Goal: Information Seeking & Learning: Learn about a topic

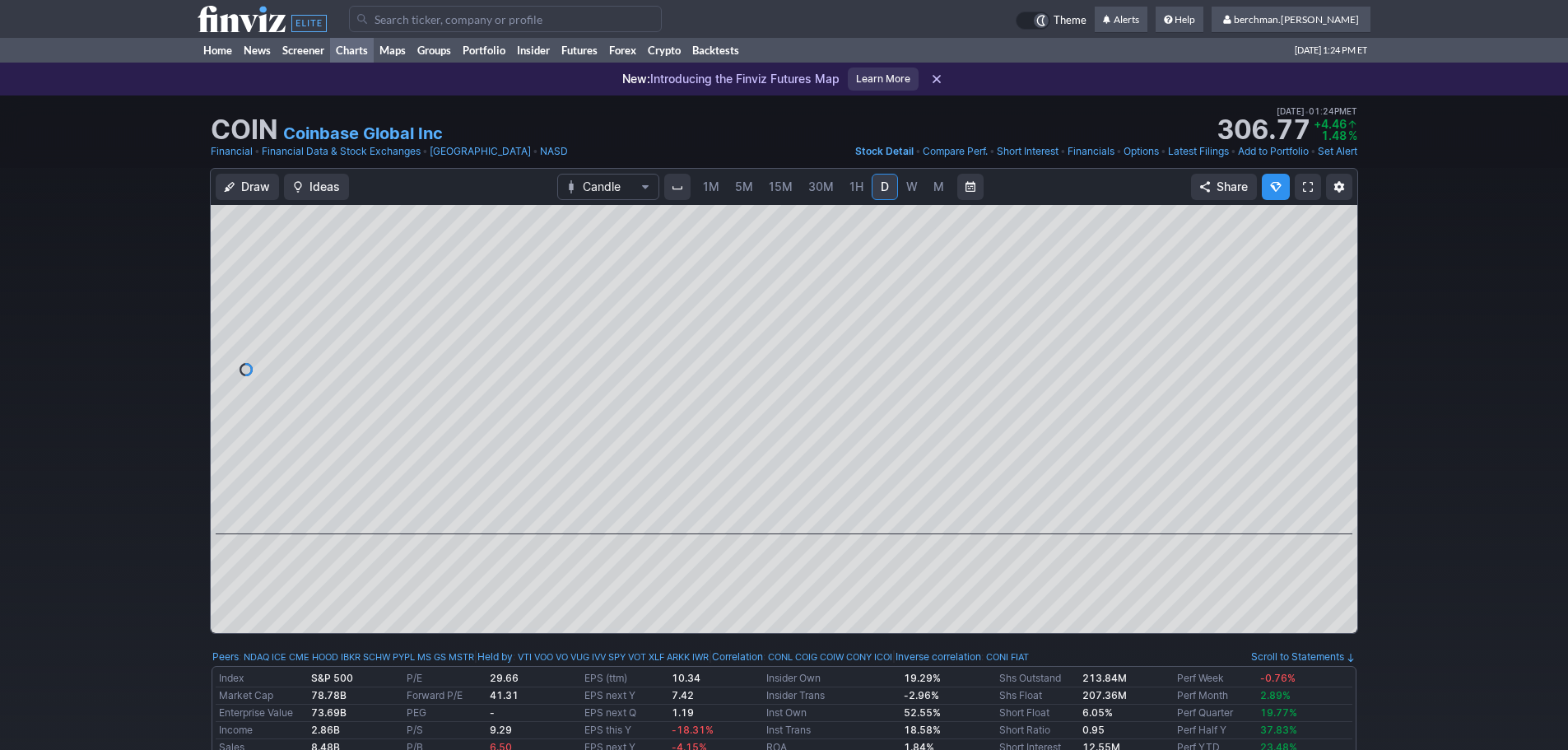
click at [341, 50] on link "Charts" at bounding box center [352, 50] width 44 height 25
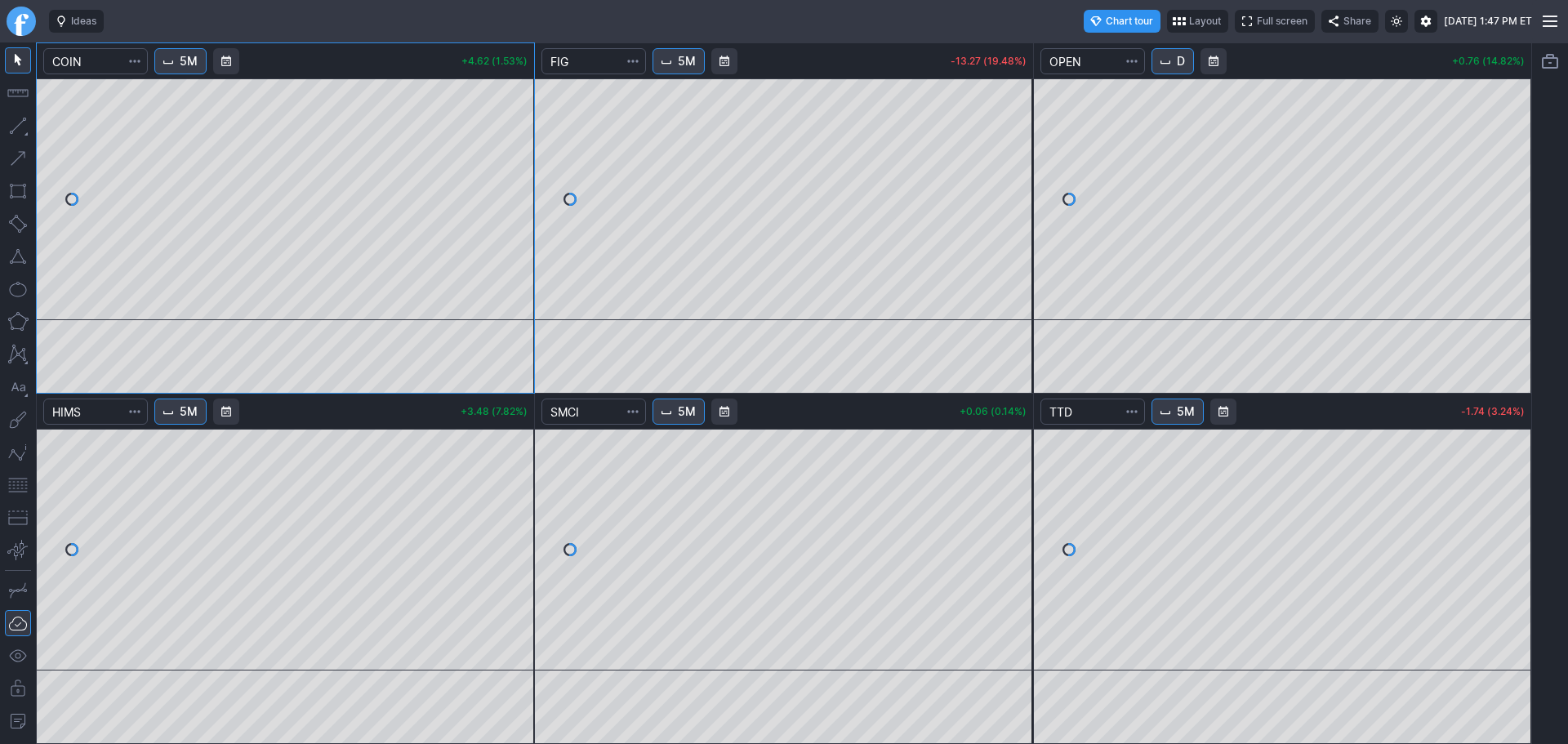
click at [26, 22] on link "Finviz.com" at bounding box center [21, 21] width 29 height 29
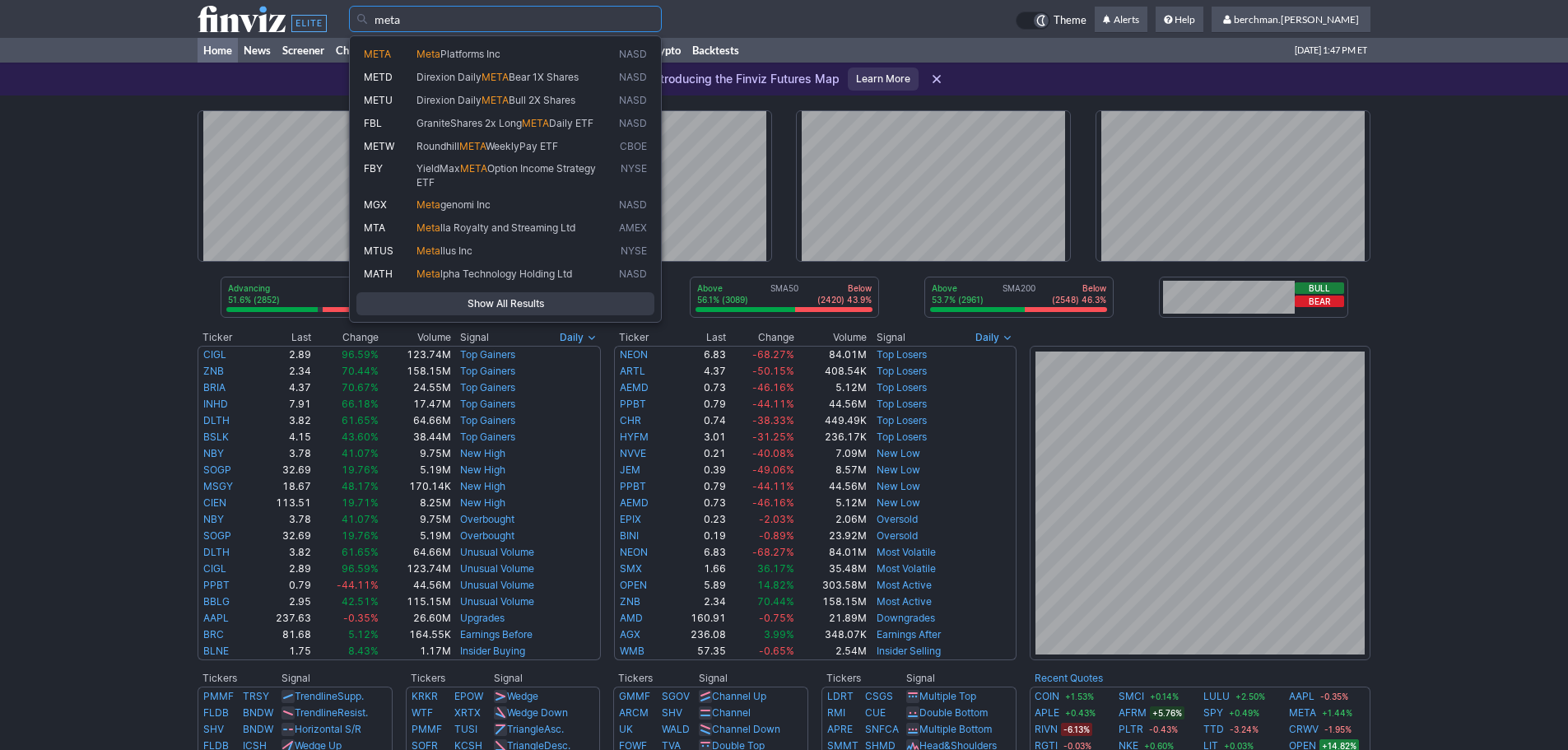
click at [563, 45] on link "META Meta Platforms Inc NASD" at bounding box center [505, 54] width 298 height 23
type input "META"
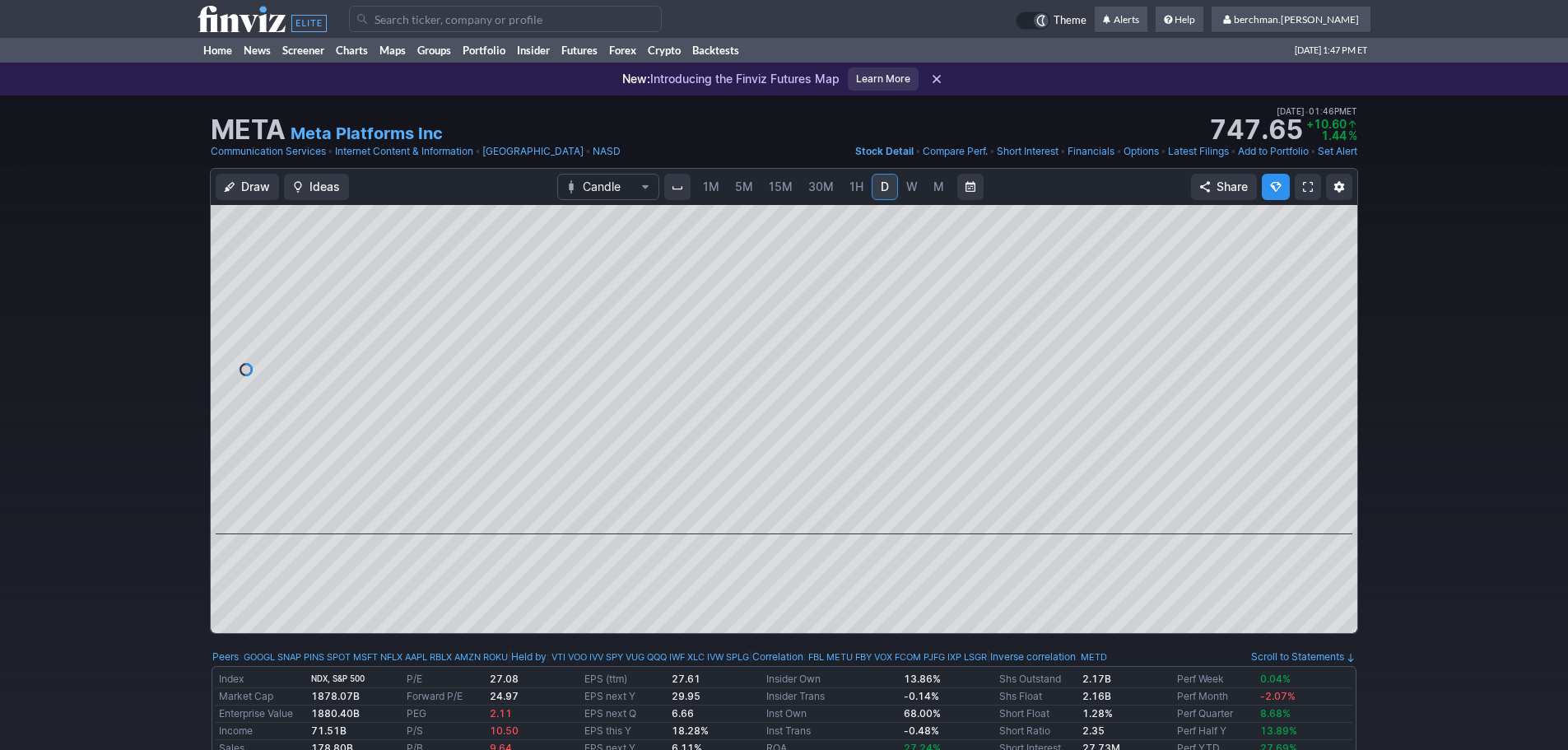
click at [489, 22] on input "Search" at bounding box center [505, 19] width 313 height 27
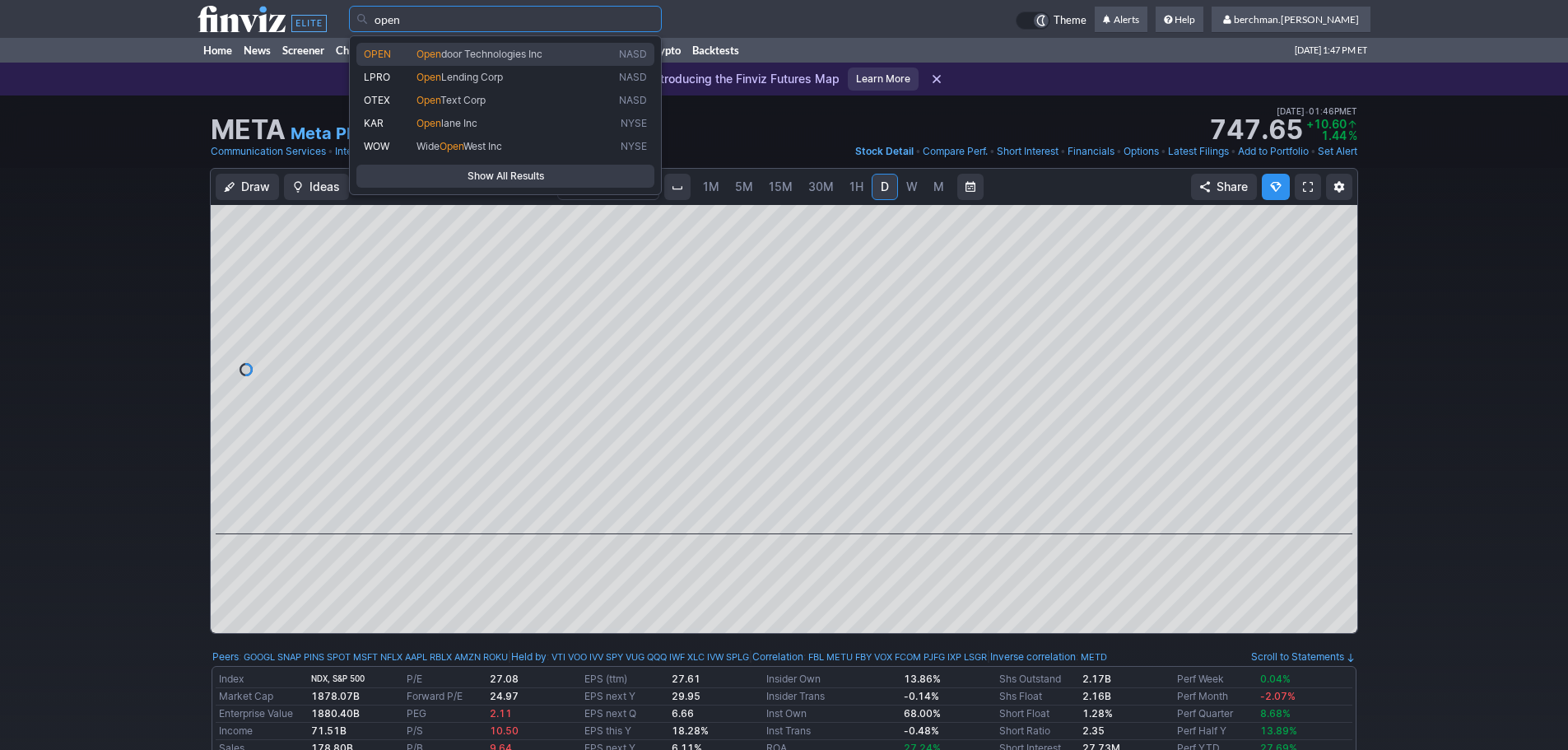
click at [484, 63] on link "OPEN Open door Technologies Inc NASD" at bounding box center [505, 54] width 298 height 23
type input "OPEN"
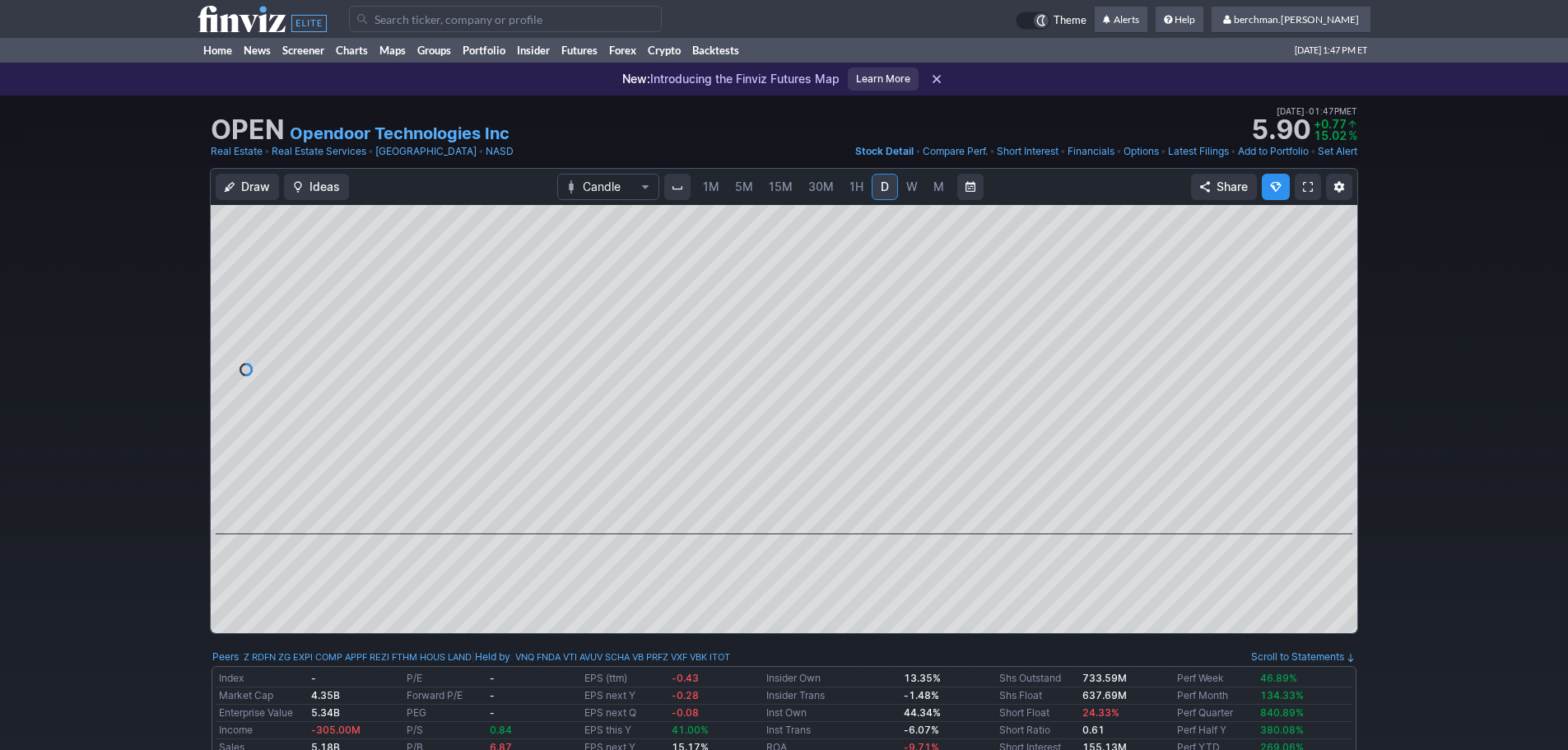
click at [906, 185] on span "W" at bounding box center [912, 186] width 11 height 14
click at [882, 193] on span "D" at bounding box center [884, 186] width 11 height 16
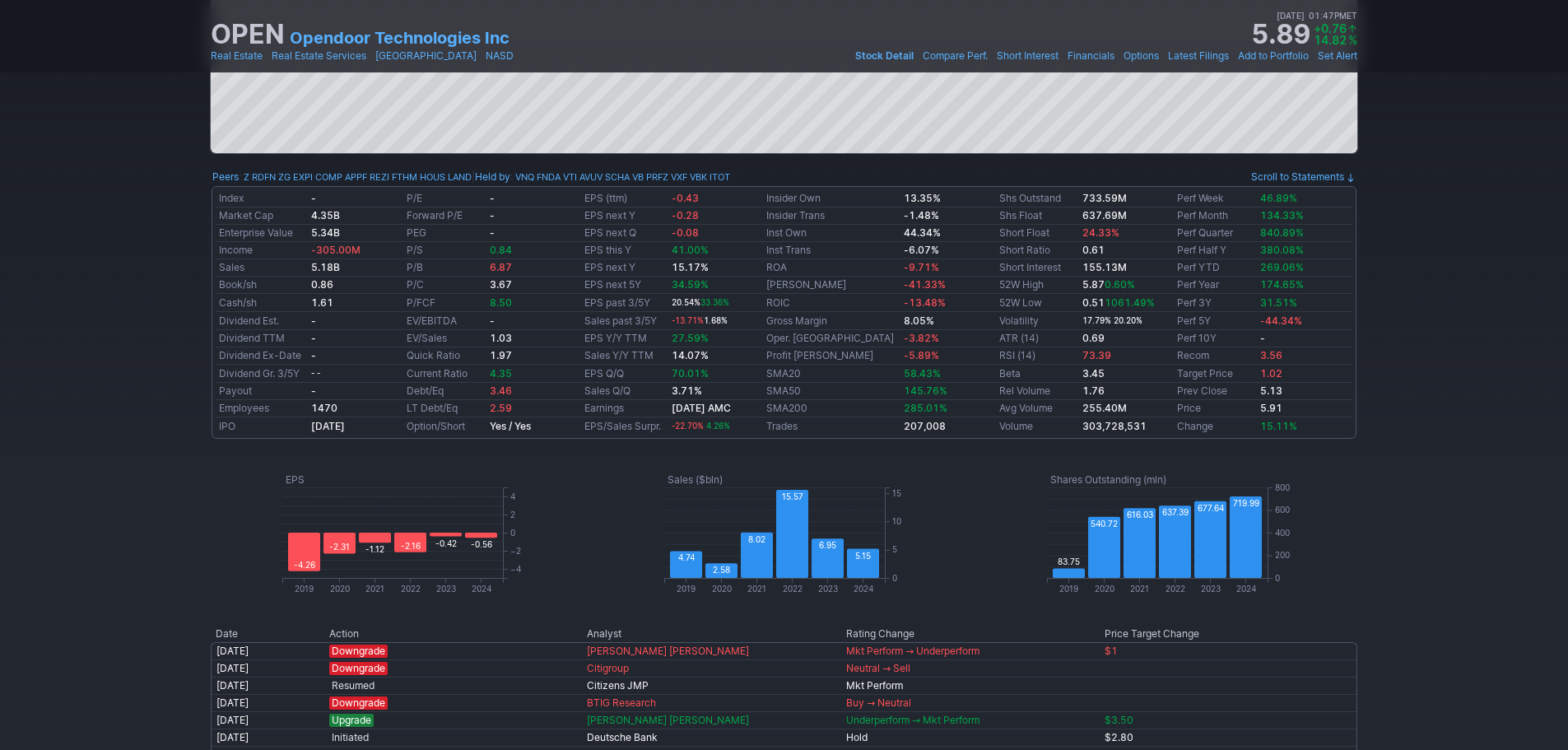
scroll to position [905, 0]
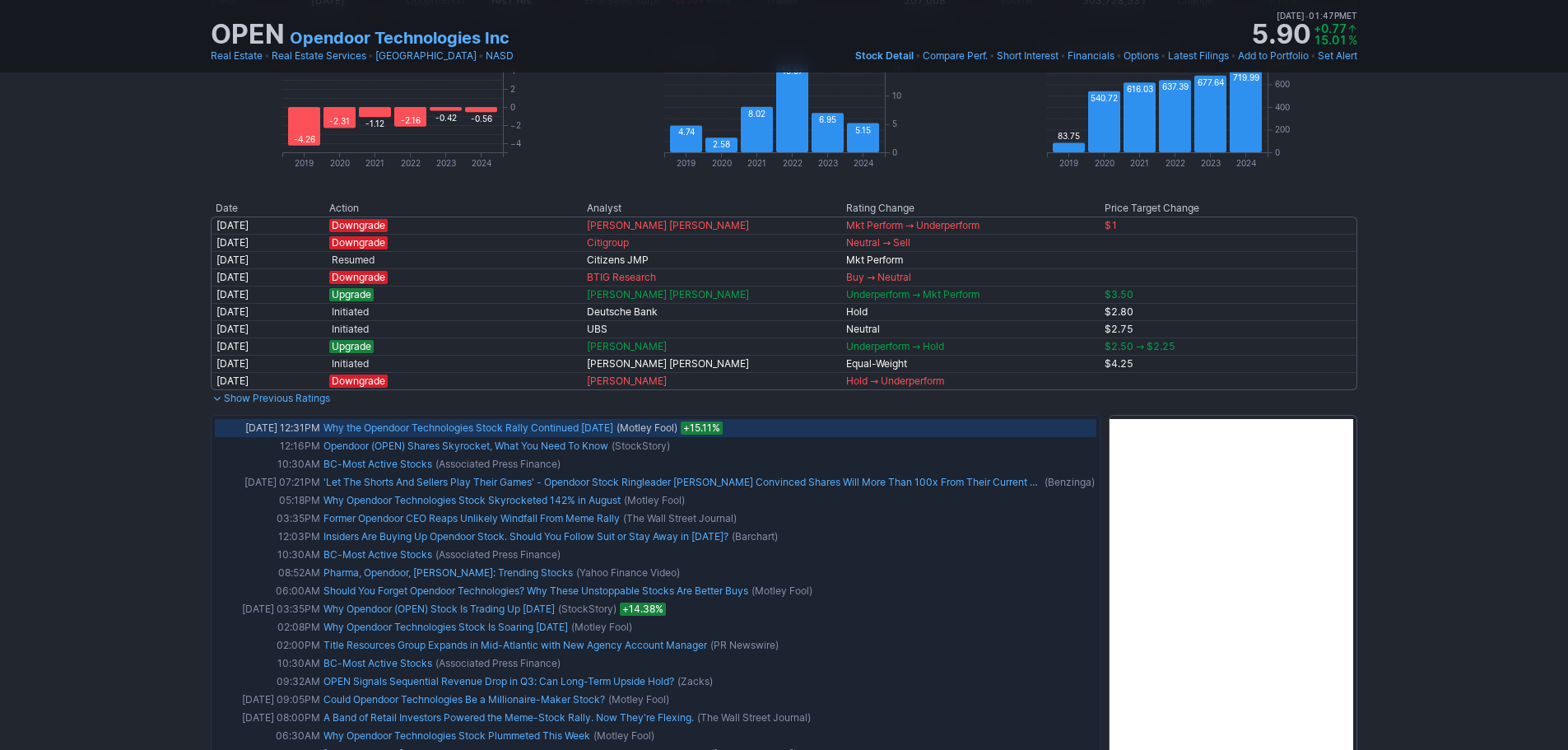
click at [560, 432] on link "Why the Opendoor Technologies Stock Rally Continued [DATE]" at bounding box center [468, 428] width 290 height 12
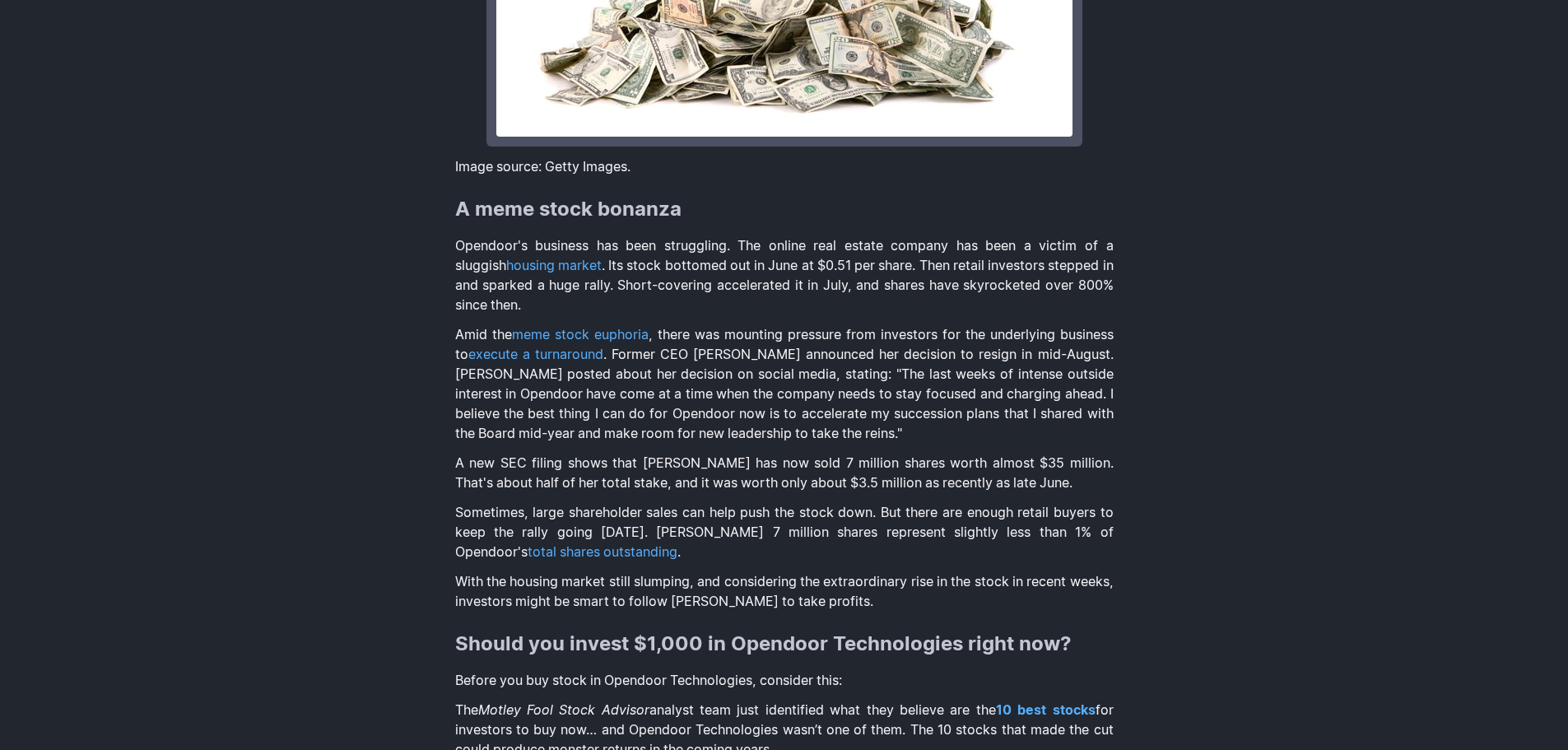
scroll to position [988, 0]
